Goal: Find specific page/section: Find specific page/section

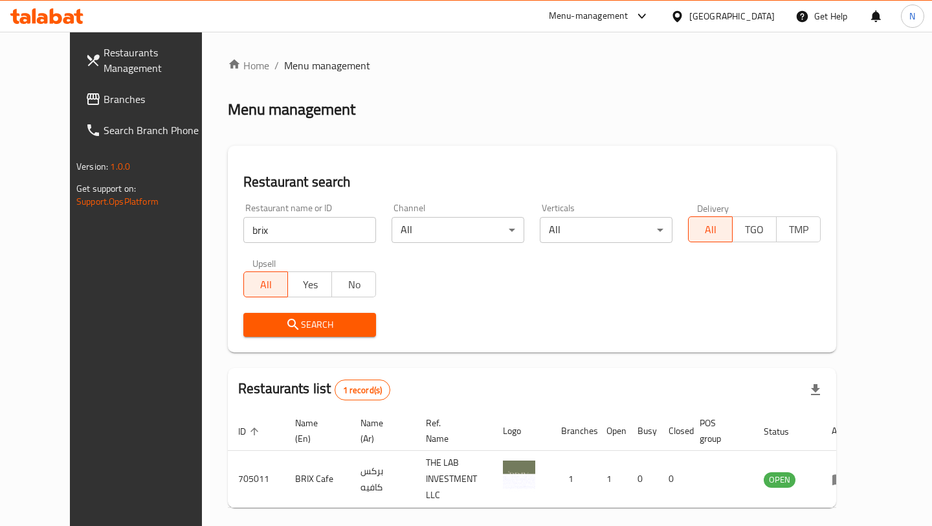
scroll to position [33, 0]
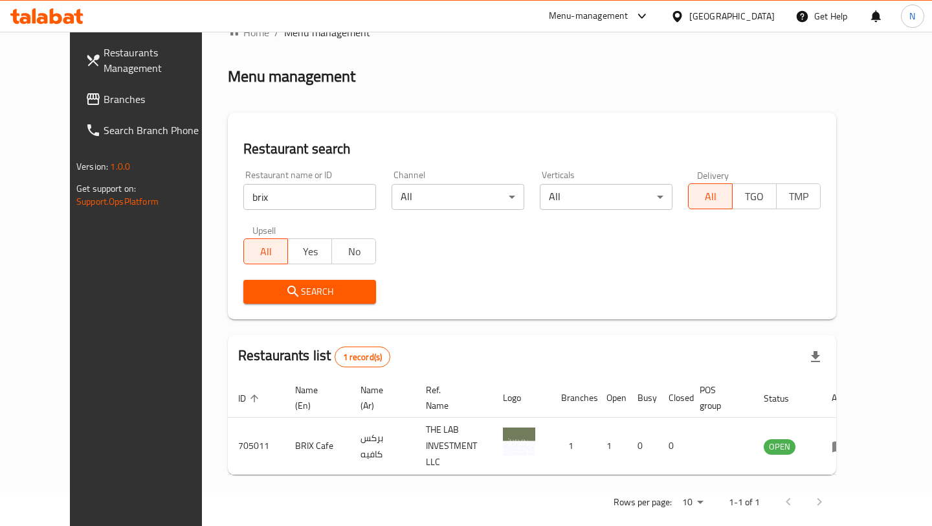
click at [263, 199] on input "brix" at bounding box center [309, 197] width 133 height 26
type input "TEAMS RESTAURANT"
click at [278, 288] on span "Search" at bounding box center [310, 292] width 112 height 16
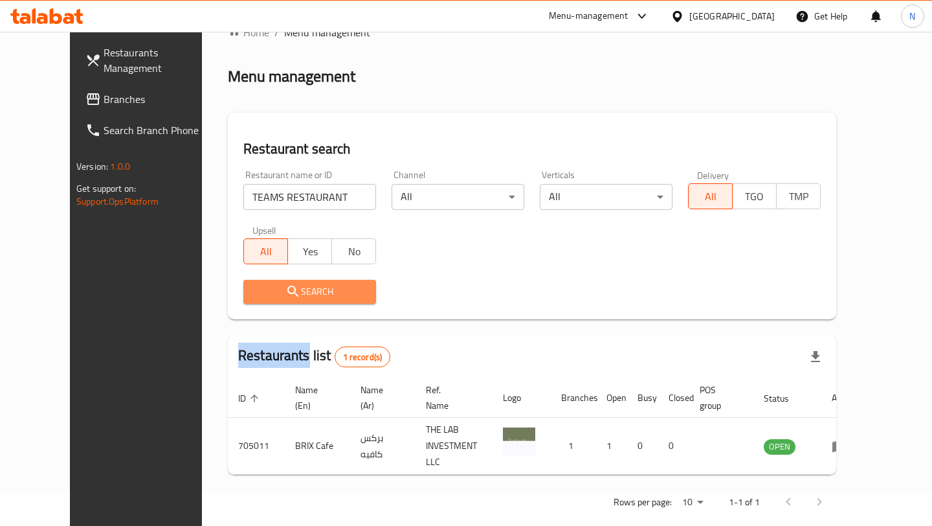
click at [278, 288] on div at bounding box center [466, 263] width 932 height 526
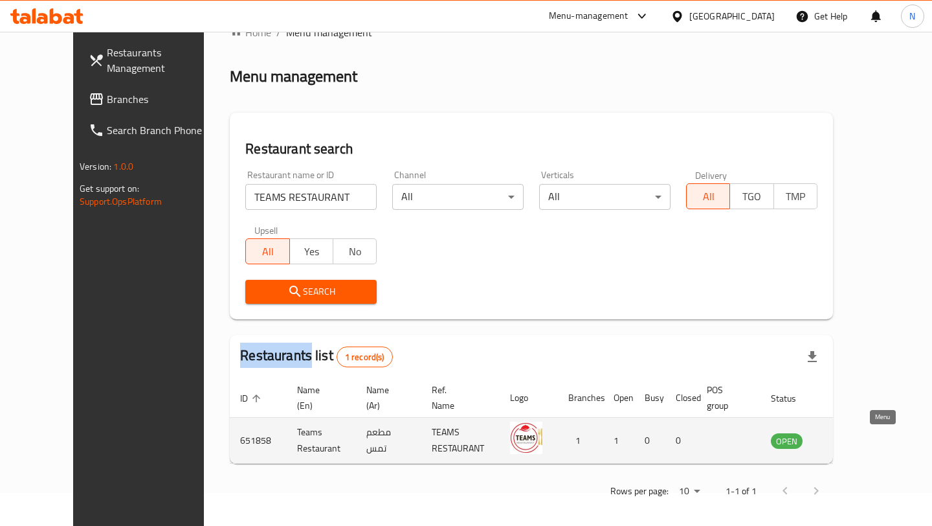
click at [855, 438] on icon "enhanced table" at bounding box center [847, 440] width 16 height 16
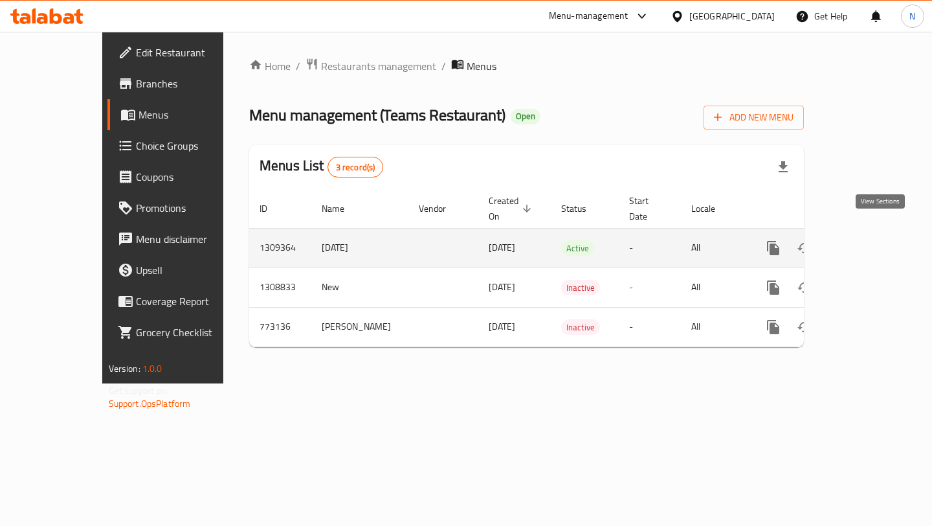
click at [875, 240] on icon "enhanced table" at bounding box center [867, 248] width 16 height 16
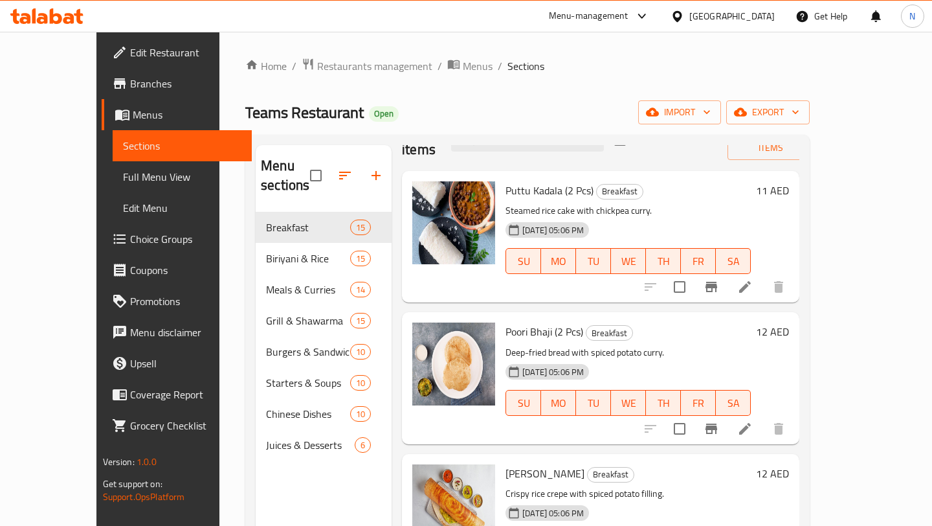
scroll to position [21, 0]
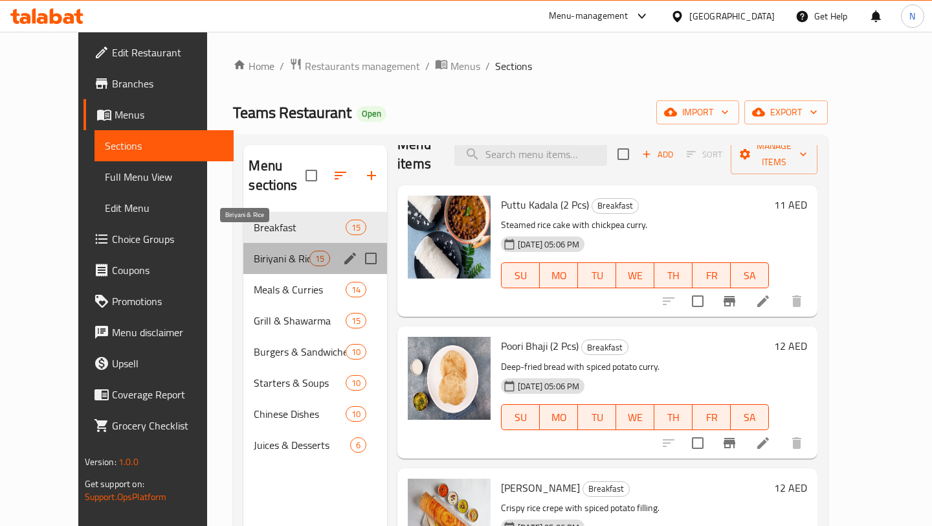
click at [254, 251] on span "Biriyani & Rice" at bounding box center [281, 259] width 55 height 16
